Goal: Book appointment/travel/reservation

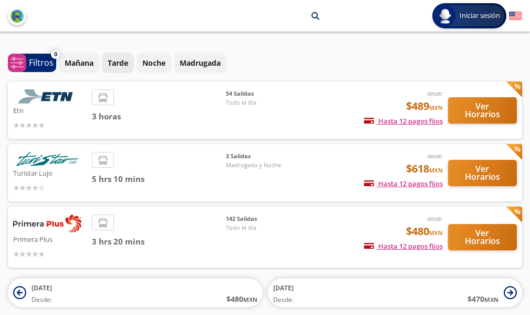
scroll to position [45, 0]
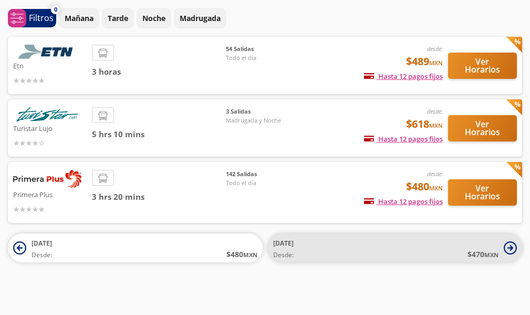
click at [509, 245] on icon at bounding box center [510, 247] width 13 height 13
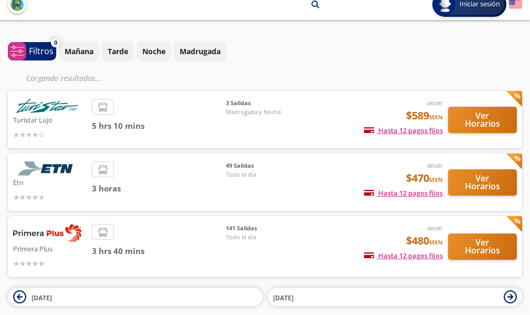
scroll to position [55, 0]
